Goal: Task Accomplishment & Management: Complete application form

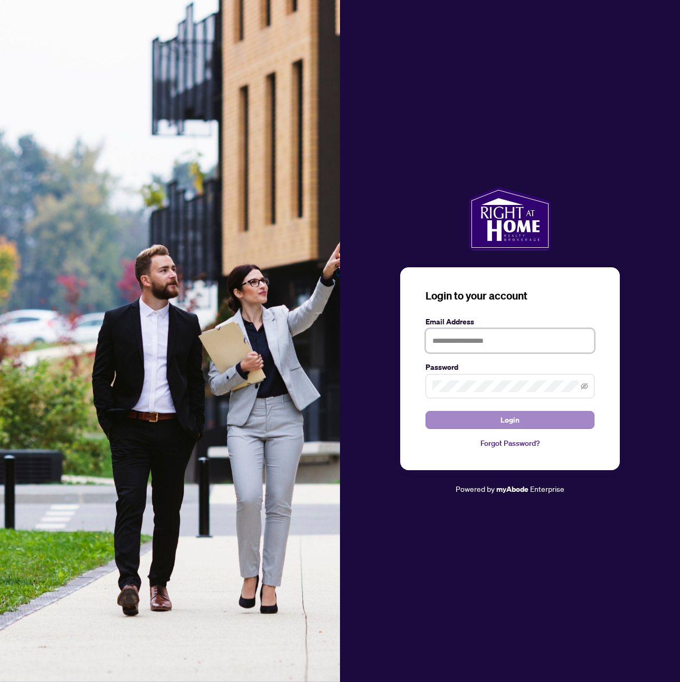
type input "**********"
click at [477, 416] on button "Login" at bounding box center [510, 420] width 169 height 18
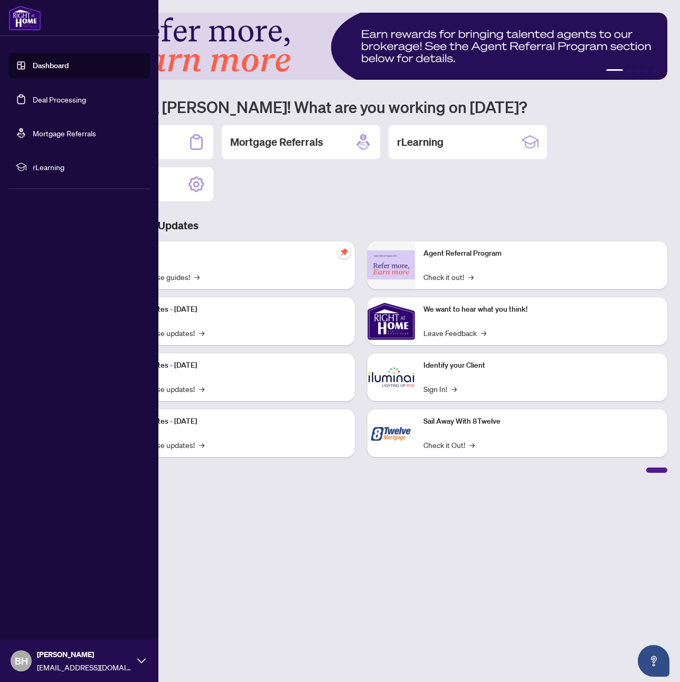
click at [33, 98] on link "Deal Processing" at bounding box center [59, 100] width 53 height 10
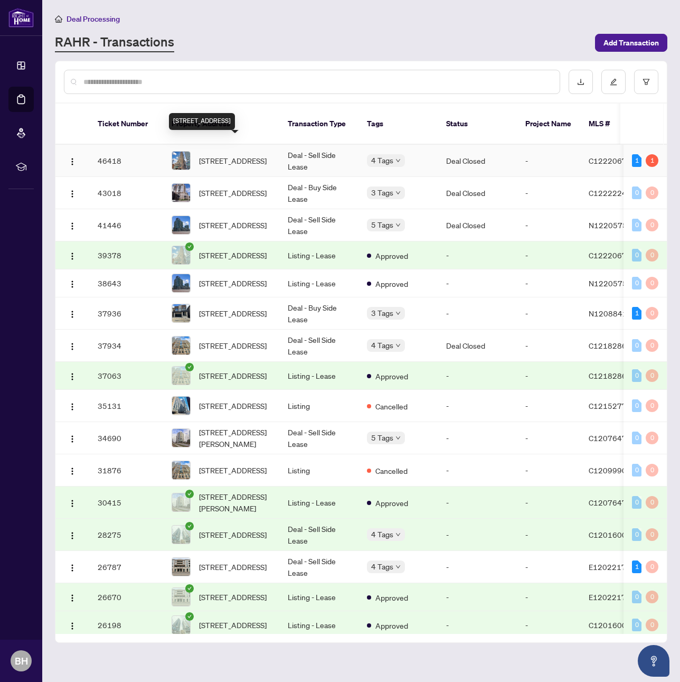
click at [241, 155] on span "[STREET_ADDRESS]" at bounding box center [233, 161] width 68 height 12
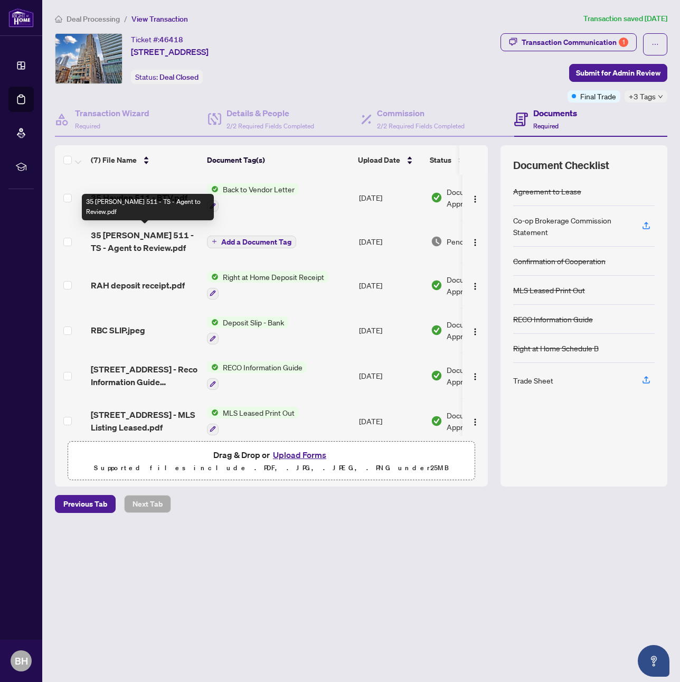
click at [163, 240] on span "35 [PERSON_NAME] 511 - TS - Agent to Review.pdf" at bounding box center [145, 241] width 108 height 25
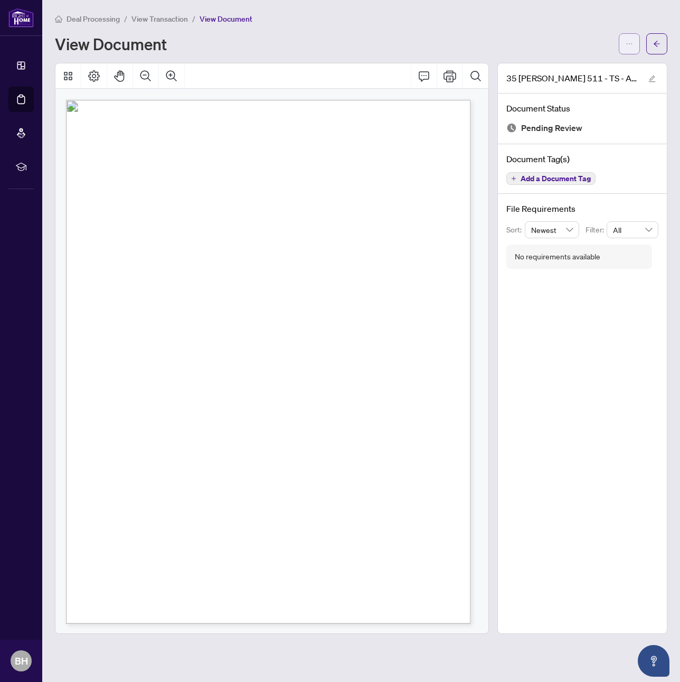
click at [630, 44] on icon "ellipsis" at bounding box center [629, 43] width 7 height 7
click at [579, 70] on span "Download" at bounding box center [591, 67] width 80 height 12
click at [653, 47] on button "button" at bounding box center [657, 43] width 21 height 21
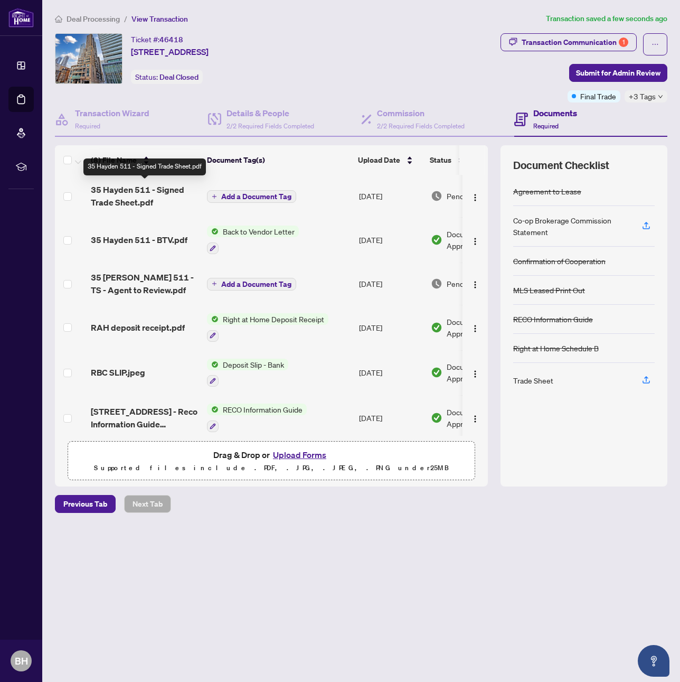
click at [141, 198] on span "35 Hayden 511 - Signed Trade Sheet.pdf" at bounding box center [145, 195] width 108 height 25
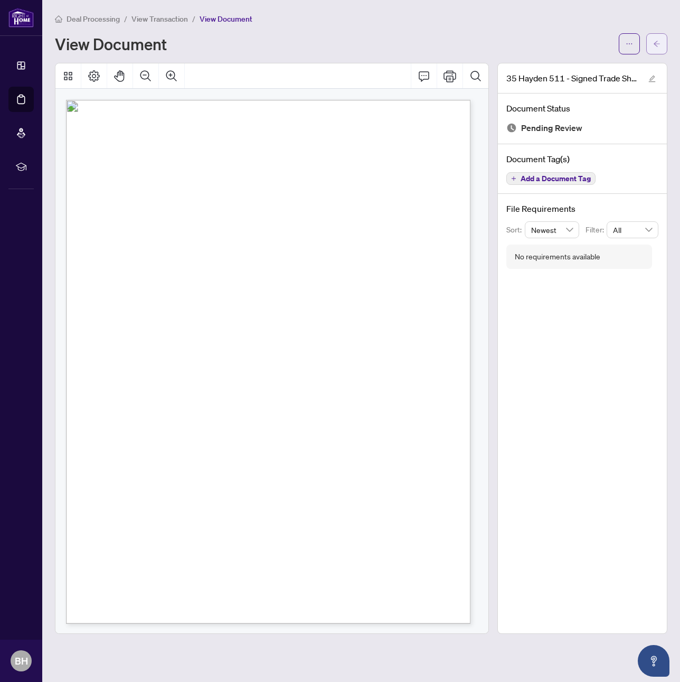
click at [660, 44] on icon "arrow-left" at bounding box center [656, 43] width 7 height 7
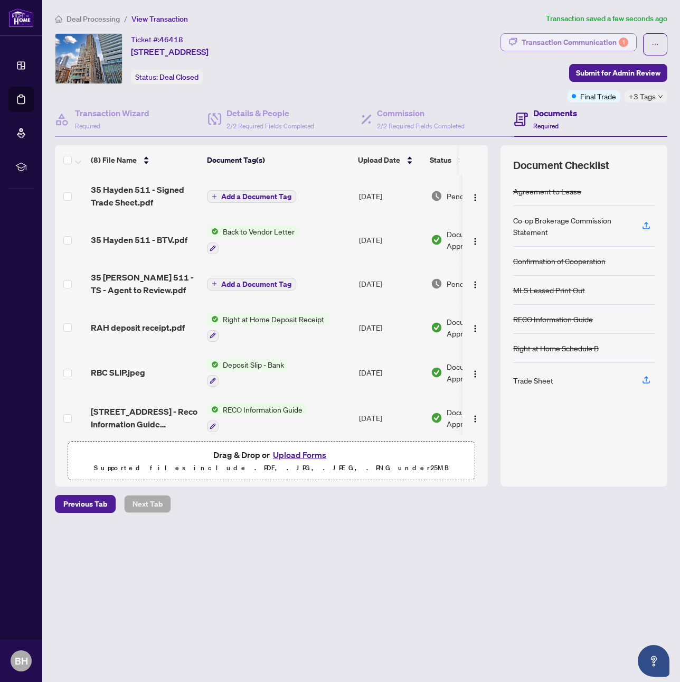
click at [578, 35] on div "Transaction Communication 1" at bounding box center [575, 42] width 107 height 17
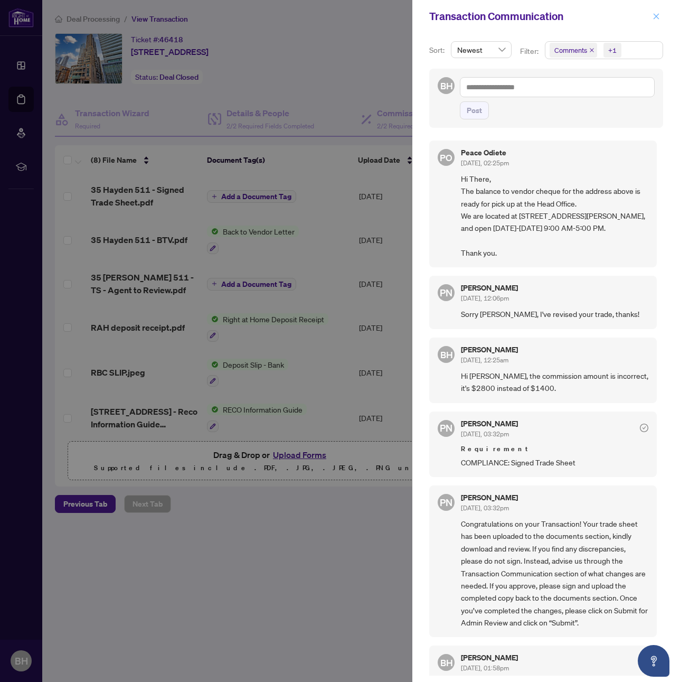
click at [650, 16] on button "button" at bounding box center [657, 16] width 14 height 13
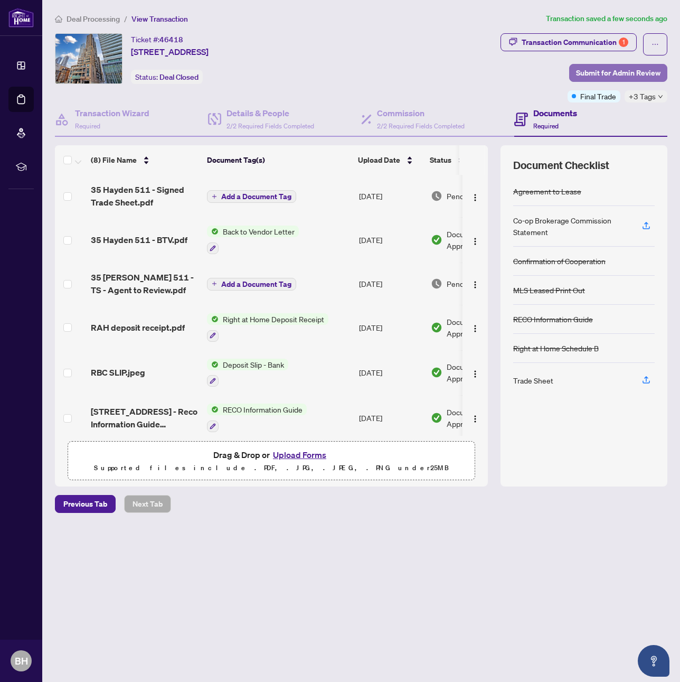
click at [618, 69] on span "Submit for Admin Review" at bounding box center [618, 72] width 85 height 17
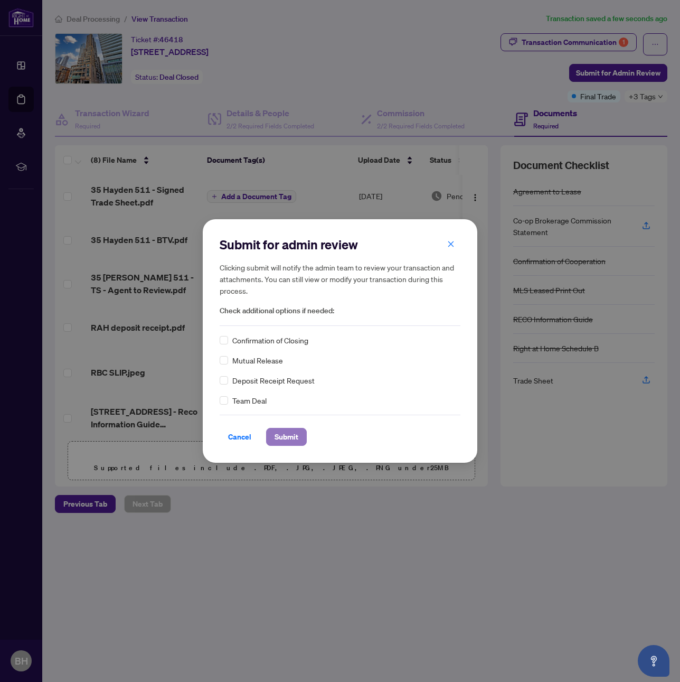
click at [295, 442] on span "Submit" at bounding box center [287, 436] width 24 height 17
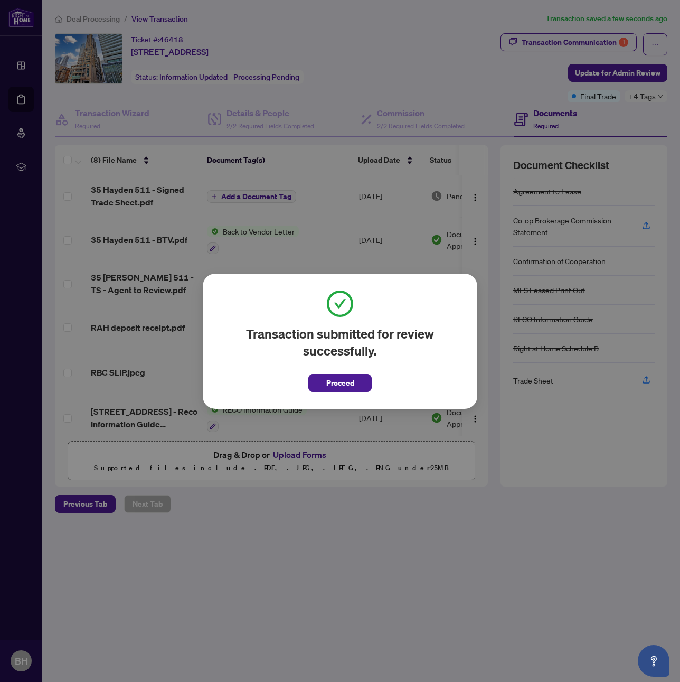
click at [333, 372] on span "Proceed" at bounding box center [339, 380] width 63 height 24
click at [355, 389] on button "Proceed" at bounding box center [339, 383] width 63 height 18
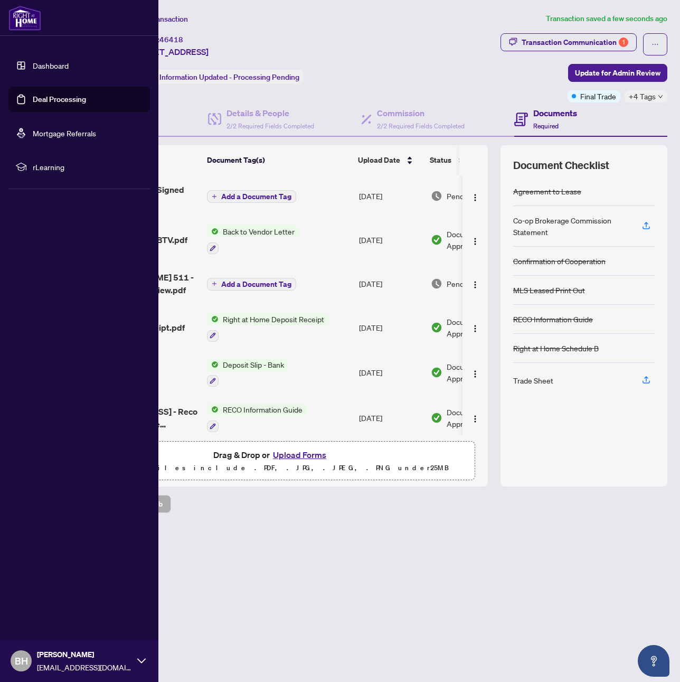
click at [64, 102] on link "Deal Processing" at bounding box center [59, 100] width 53 height 10
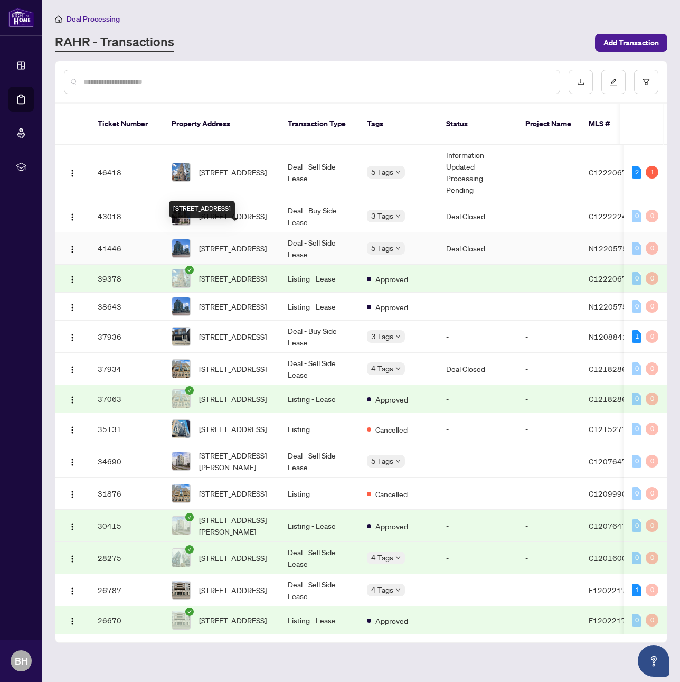
click at [233, 242] on span "[STREET_ADDRESS]" at bounding box center [233, 248] width 68 height 12
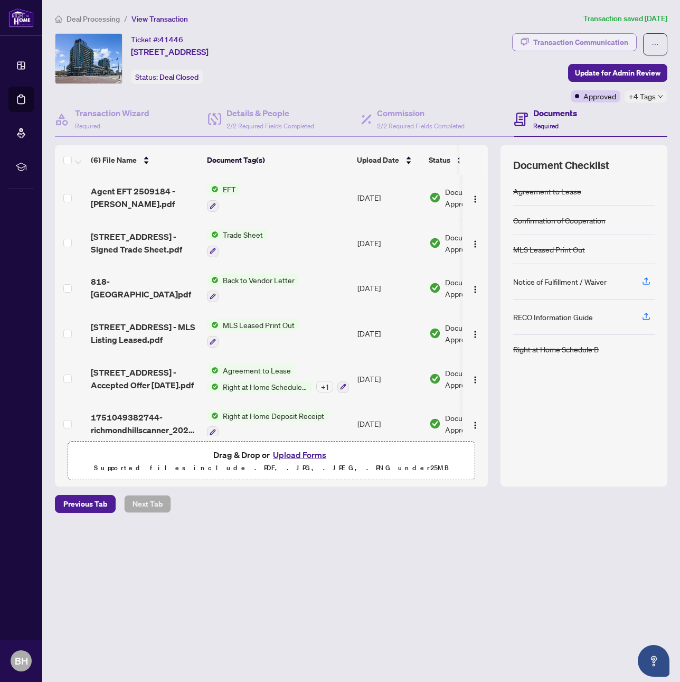
click at [589, 44] on div "Transaction Communication" at bounding box center [580, 42] width 95 height 17
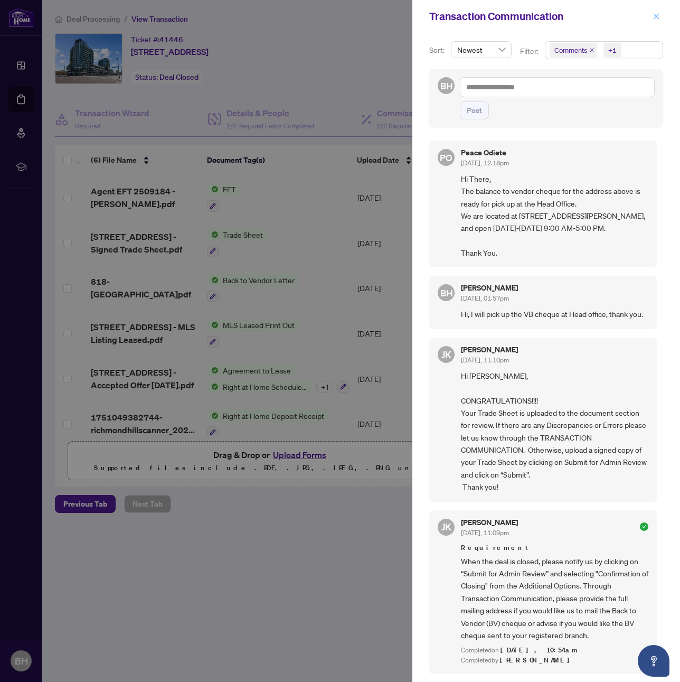
click at [656, 15] on icon "close" at bounding box center [657, 16] width 6 height 6
